Goal: Use online tool/utility

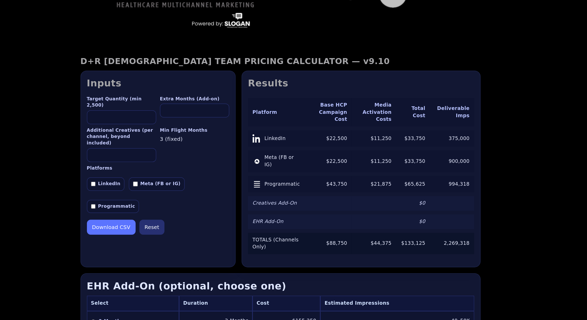
drag, startPoint x: 412, startPoint y: 125, endPoint x: 421, endPoint y: 125, distance: 9.6
click at [421, 125] on td "375,000" at bounding box center [412, 125] width 31 height 11
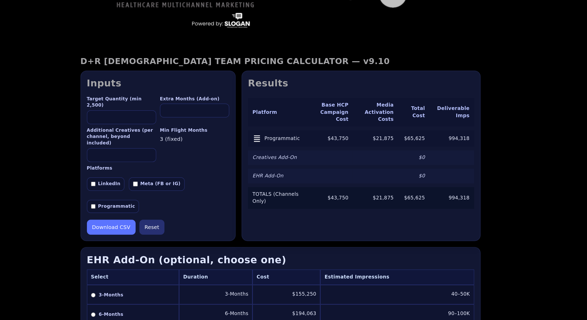
click at [165, 152] on label "LinkedIn" at bounding box center [172, 156] width 26 height 9
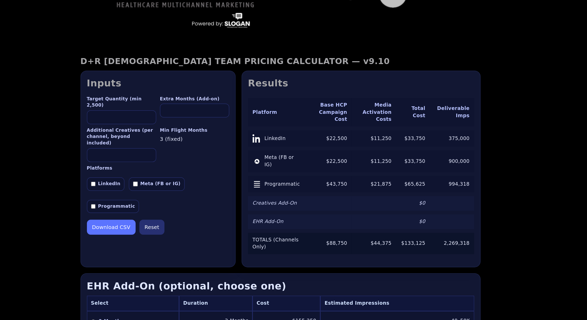
click at [222, 107] on input "*" at bounding box center [234, 106] width 48 height 10
click at [253, 106] on input "*" at bounding box center [234, 106] width 48 height 10
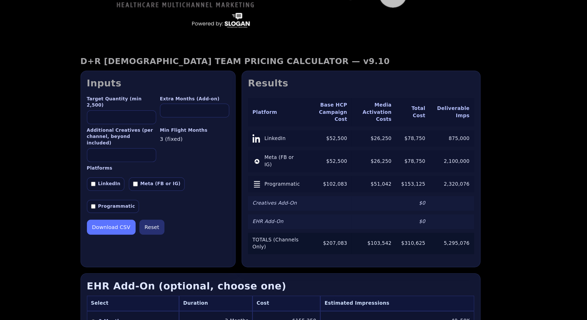
click at [253, 106] on input "*" at bounding box center [234, 106] width 48 height 10
click at [253, 108] on input "*" at bounding box center [234, 106] width 48 height 10
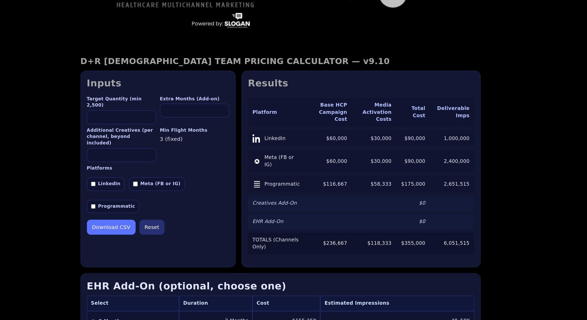
click at [253, 108] on input "*" at bounding box center [234, 106] width 48 height 10
type input "*"
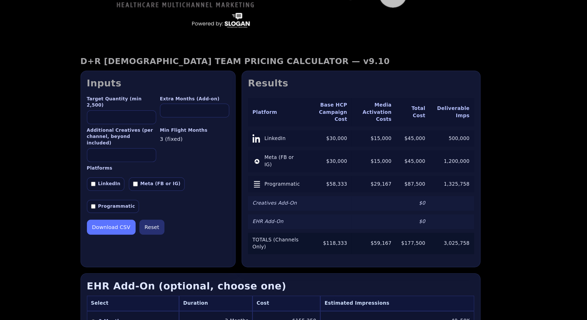
click at [253, 108] on input "*" at bounding box center [234, 106] width 48 height 10
click at [173, 132] on input "*" at bounding box center [183, 137] width 48 height 10
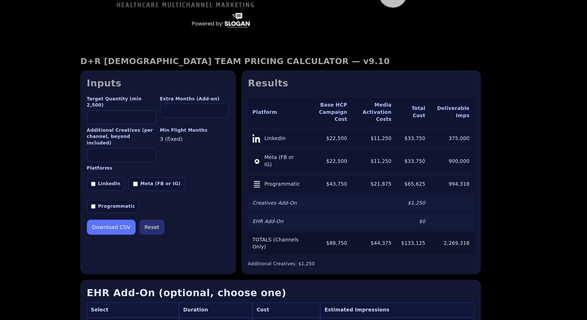
click at [203, 132] on input "*" at bounding box center [183, 137] width 48 height 10
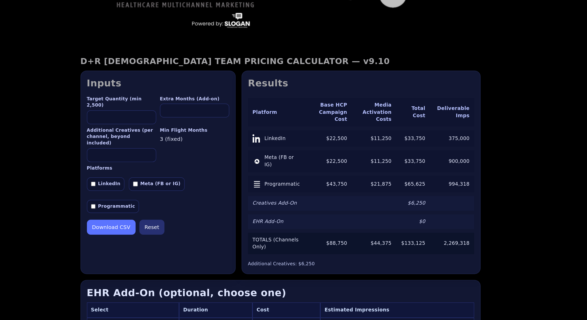
click at [203, 132] on input "*" at bounding box center [183, 137] width 48 height 10
click at [203, 132] on input "**" at bounding box center [183, 137] width 48 height 10
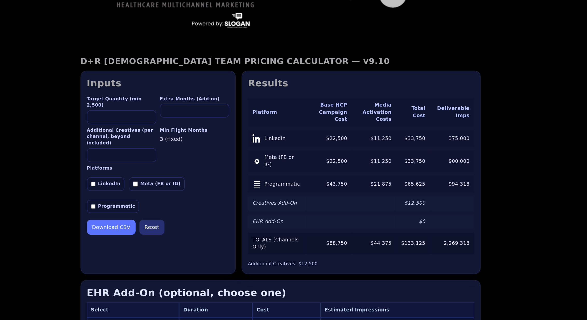
click at [203, 132] on input "**" at bounding box center [183, 137] width 48 height 10
drag, startPoint x: 394, startPoint y: 167, endPoint x: 376, endPoint y: 167, distance: 18.2
click at [376, 167] on tr "Creatives Add-On $15,000" at bounding box center [349, 170] width 157 height 10
click at [193, 132] on input "**" at bounding box center [183, 137] width 48 height 10
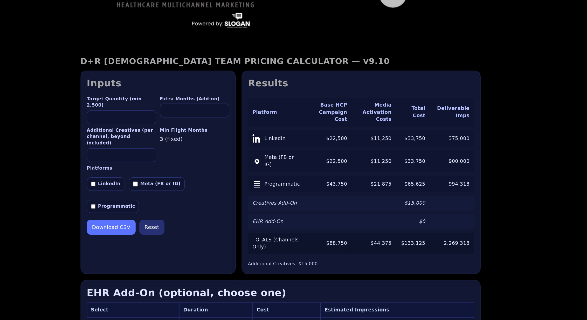
click at [202, 132] on input "**" at bounding box center [183, 137] width 48 height 10
click at [202, 132] on input "*" at bounding box center [183, 137] width 48 height 10
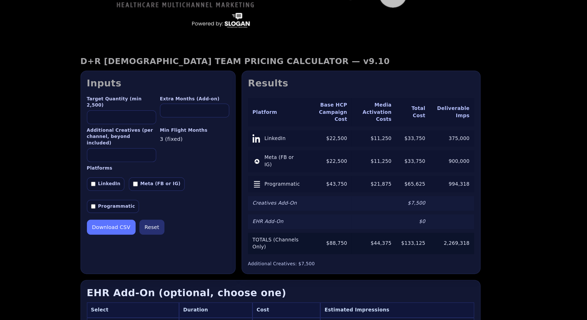
click at [202, 132] on input "*" at bounding box center [183, 137] width 48 height 10
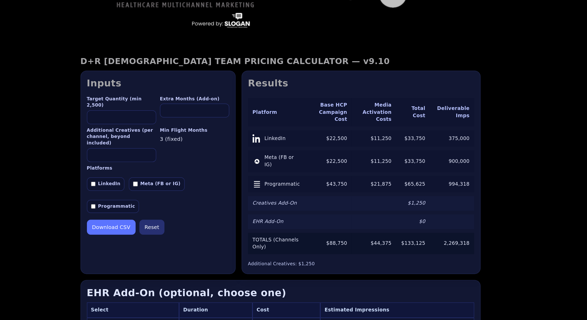
click at [202, 132] on input "*" at bounding box center [183, 137] width 48 height 10
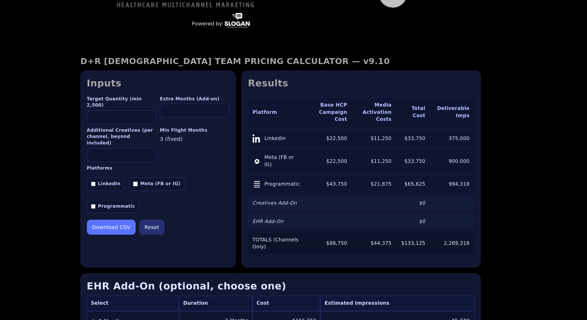
type input "*"
click at [202, 132] on input "*" at bounding box center [183, 137] width 48 height 10
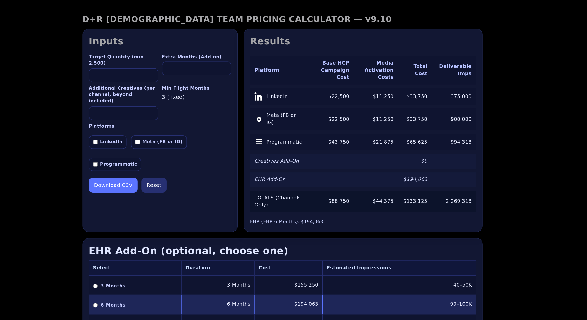
click at [118, 140] on div "D+R [DEMOGRAPHIC_DATA] TEAM PRICING CALCULATOR — v9.10 D+R [DEMOGRAPHIC_DATA] T…" at bounding box center [293, 234] width 587 height 349
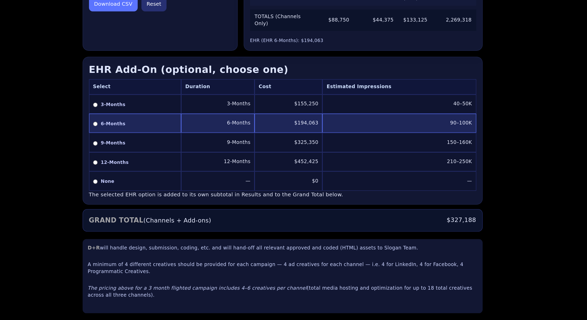
scroll to position [99, 0]
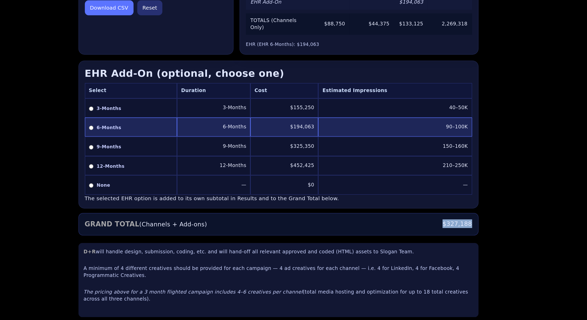
drag, startPoint x: 400, startPoint y: 232, endPoint x: 431, endPoint y: 233, distance: 31.1
click at [431, 233] on div "GRAND TOTAL (Channels + Add-ons) $327,188" at bounding box center [293, 238] width 277 height 16
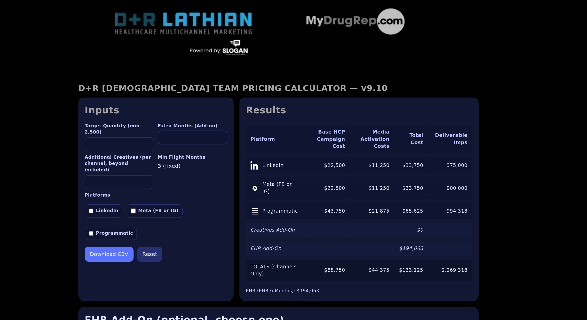
scroll to position [0, 0]
